Goal: Transaction & Acquisition: Purchase product/service

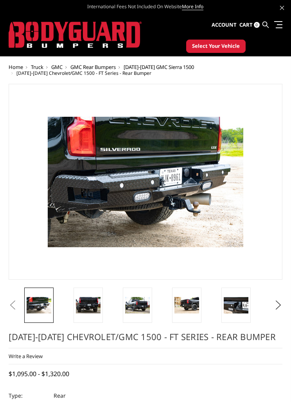
scroll to position [0, 0]
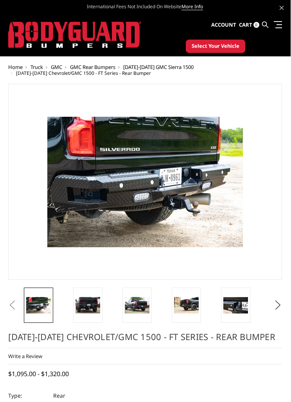
click at [94, 289] on link at bounding box center [87, 304] width 29 height 35
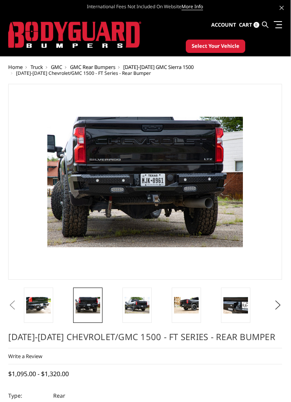
click at [182, 307] on img at bounding box center [186, 305] width 25 height 16
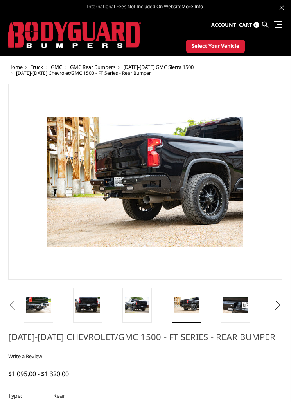
click at [236, 305] on img at bounding box center [235, 305] width 25 height 16
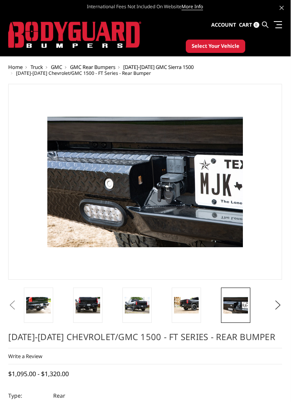
click at [267, 298] on li at bounding box center [243, 304] width 49 height 35
click at [180, 292] on link at bounding box center [186, 304] width 29 height 35
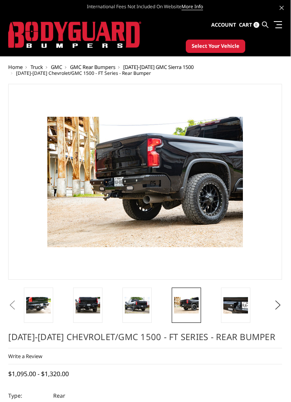
click at [159, 297] on li at bounding box center [145, 304] width 49 height 35
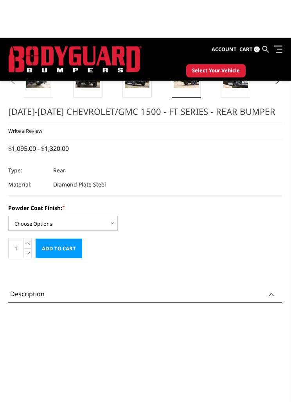
scroll to position [184, 0]
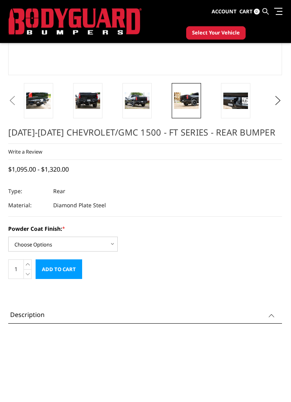
click at [103, 251] on select "Choose Options Bare Metal Gloss Black Powder Coat Textured Black Powder Coat" at bounding box center [63, 243] width 110 height 15
select select "3423"
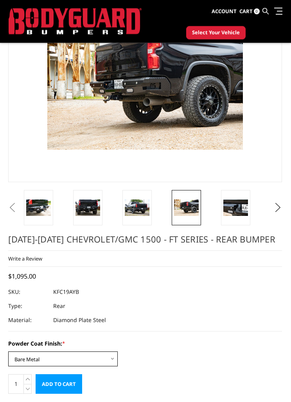
scroll to position [77, 0]
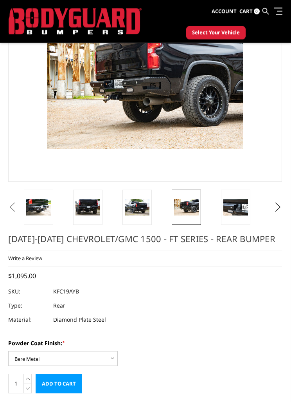
click at [41, 206] on img at bounding box center [38, 207] width 25 height 16
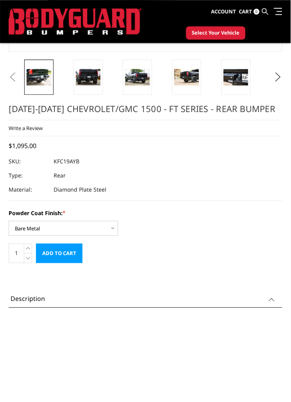
scroll to position [207, 0]
click at [70, 257] on input "Add to Cart" at bounding box center [59, 253] width 47 height 20
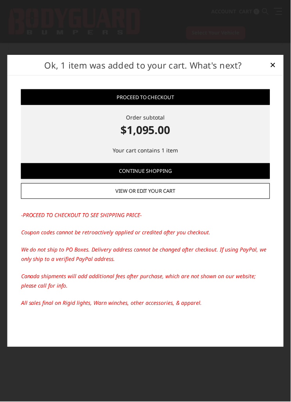
click at [273, 72] on span "×" at bounding box center [273, 65] width 6 height 14
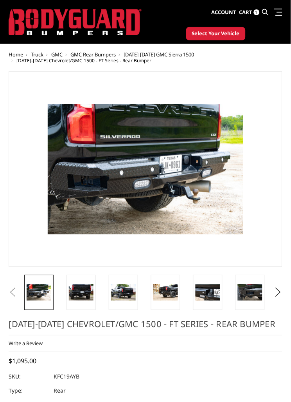
scroll to position [0, 0]
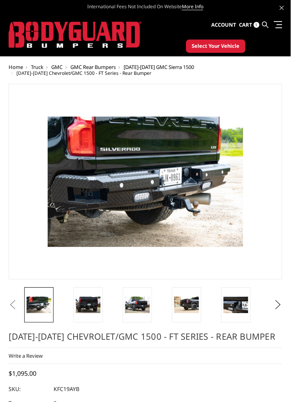
click at [279, 24] on span at bounding box center [279, 24] width 5 height 1
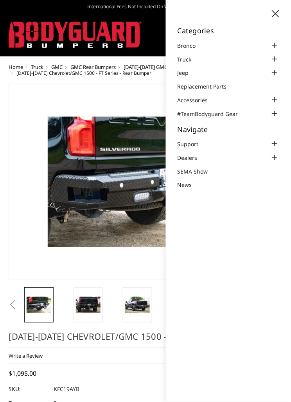
click at [273, 61] on div at bounding box center [274, 58] width 9 height 9
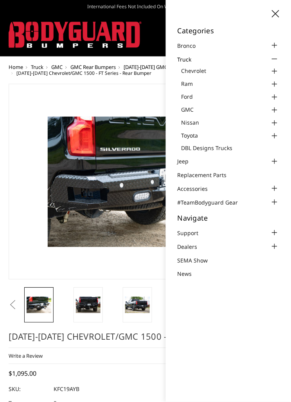
click at [276, 70] on div at bounding box center [274, 71] width 9 height 9
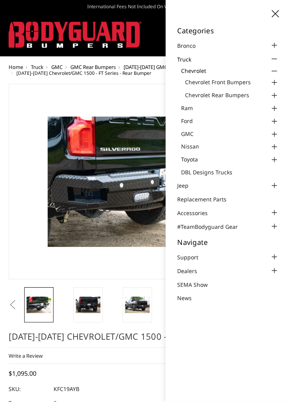
click at [275, 79] on div at bounding box center [274, 82] width 9 height 9
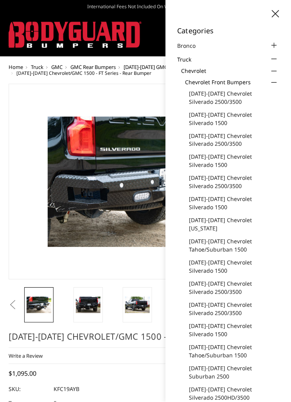
click at [253, 91] on link "[DATE]-[DATE] Chevrolet Silverado 2500/3500" at bounding box center [234, 97] width 90 height 16
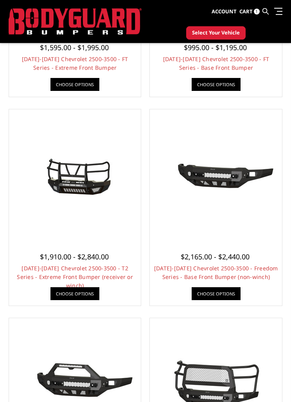
scroll to position [349, 0]
